Goal: Task Accomplishment & Management: Use online tool/utility

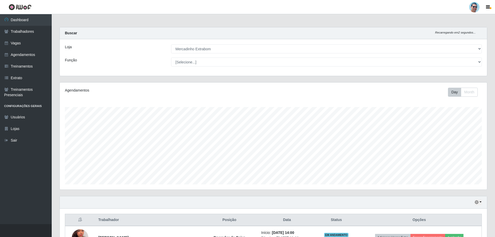
select select "175"
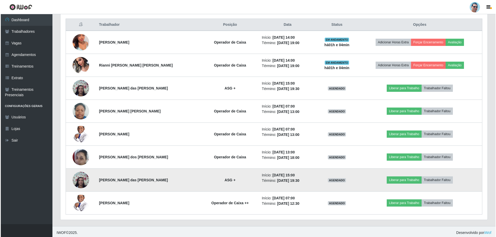
scroll to position [198, 0]
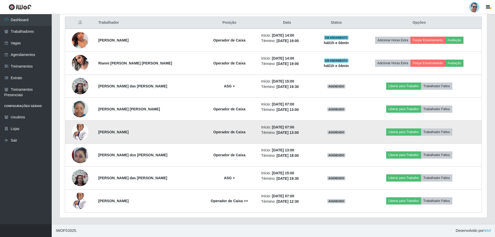
click at [83, 134] on img at bounding box center [80, 132] width 17 height 25
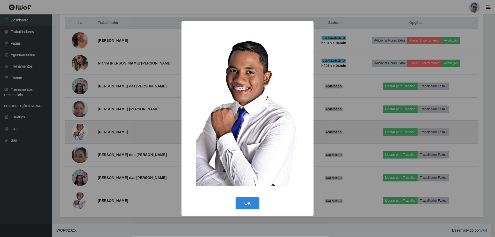
scroll to position [107, 424]
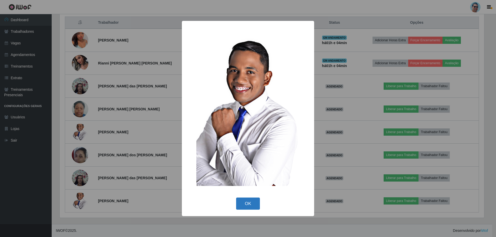
click at [244, 202] on button "OK" at bounding box center [248, 204] width 24 height 12
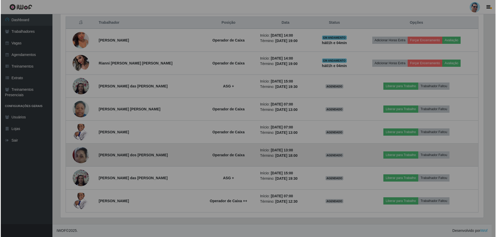
scroll to position [107, 427]
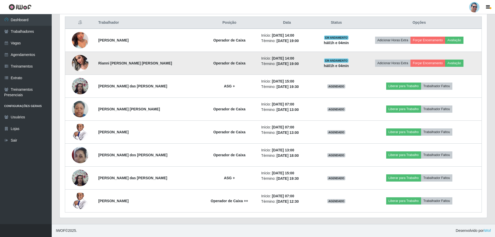
click at [82, 61] on img at bounding box center [80, 63] width 17 height 22
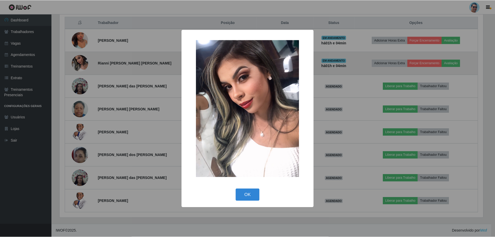
scroll to position [107, 424]
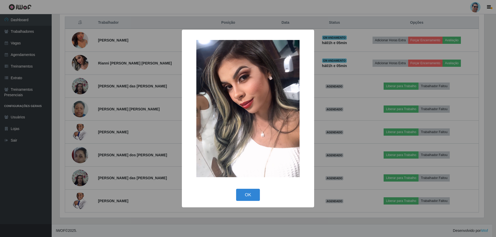
click at [125, 45] on div "× OK Cancel" at bounding box center [248, 118] width 496 height 237
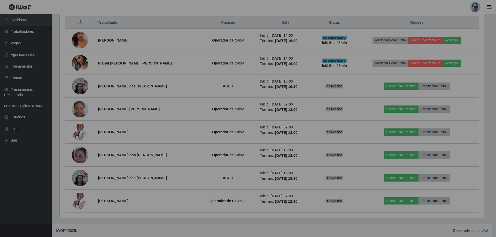
scroll to position [107, 427]
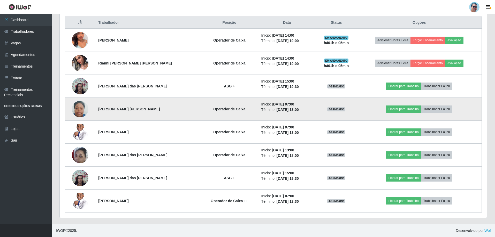
click at [84, 107] on img at bounding box center [80, 109] width 17 height 22
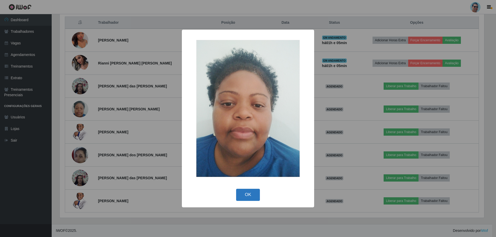
click at [249, 195] on button "OK" at bounding box center [248, 195] width 24 height 12
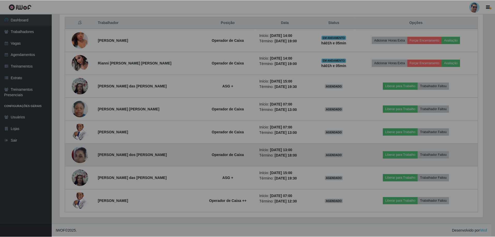
scroll to position [107, 427]
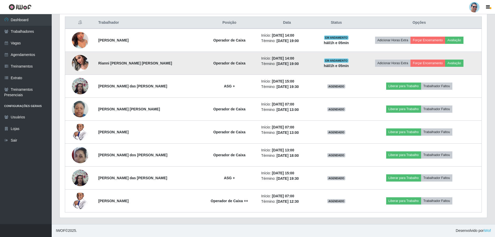
click at [82, 57] on img at bounding box center [80, 63] width 17 height 22
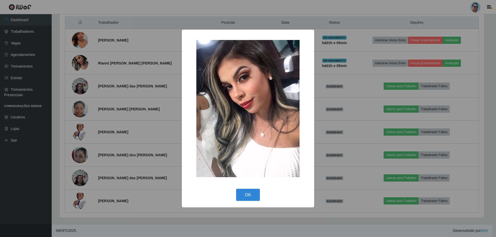
click at [85, 45] on div "× OK Cancel" at bounding box center [248, 118] width 496 height 237
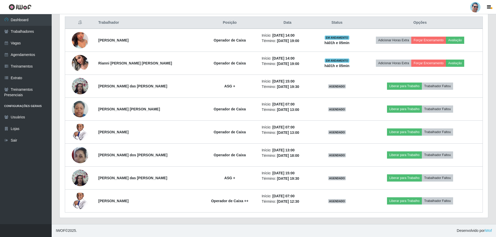
scroll to position [107, 427]
click at [85, 45] on img at bounding box center [80, 40] width 17 height 29
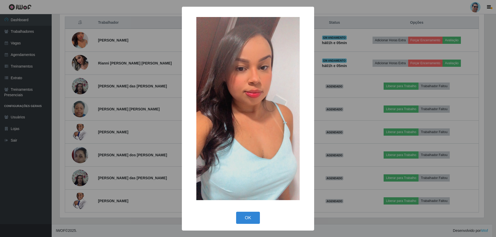
click at [85, 45] on div "× OK Cancel" at bounding box center [248, 118] width 496 height 237
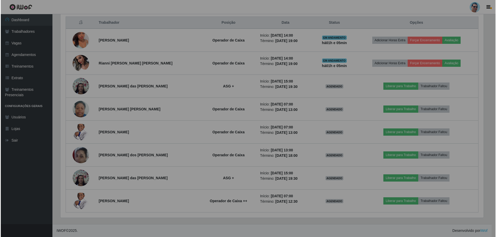
scroll to position [107, 427]
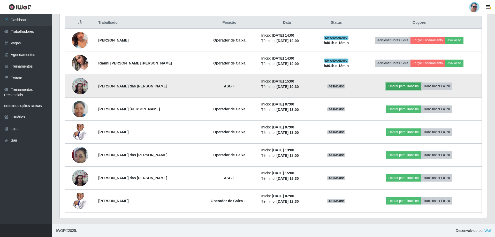
click at [392, 87] on button "Liberar para Trabalho" at bounding box center [403, 86] width 35 height 7
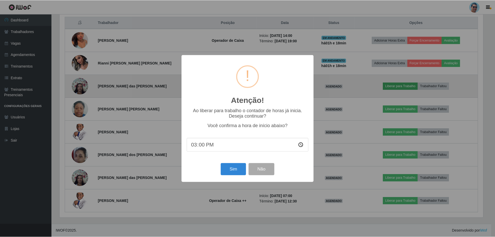
scroll to position [107, 424]
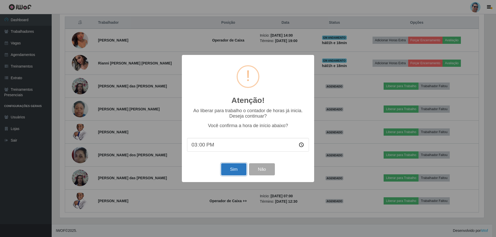
click at [240, 170] on button "Sim" at bounding box center [233, 170] width 25 height 12
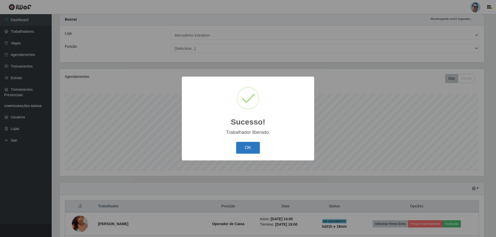
click at [248, 145] on button "OK" at bounding box center [248, 148] width 24 height 12
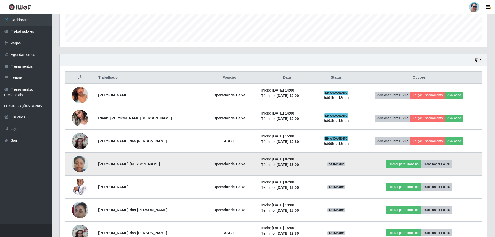
scroll to position [143, 0]
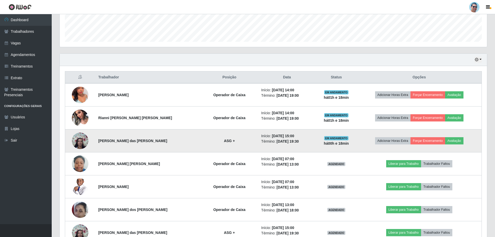
click at [80, 140] on img at bounding box center [80, 141] width 17 height 22
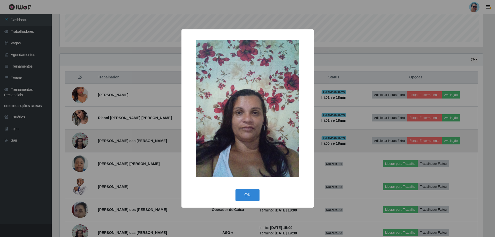
scroll to position [107, 424]
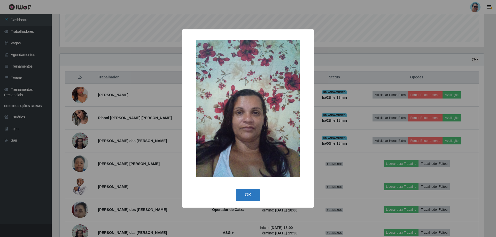
click at [259, 194] on button "OK" at bounding box center [248, 195] width 24 height 12
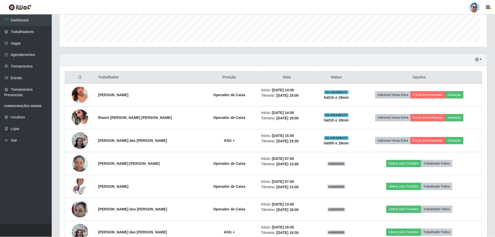
scroll to position [107, 427]
